Goal: Check status: Check status

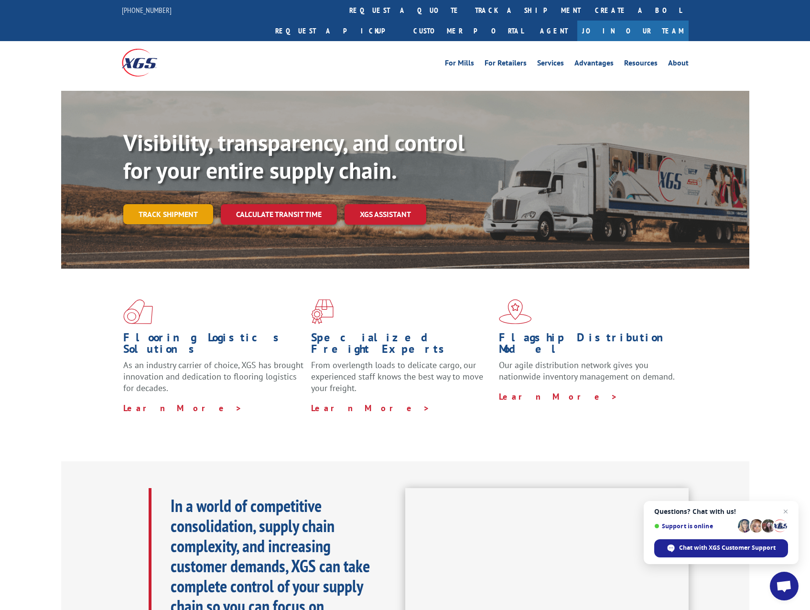
click at [167, 204] on link "Track shipment" at bounding box center [168, 214] width 90 height 20
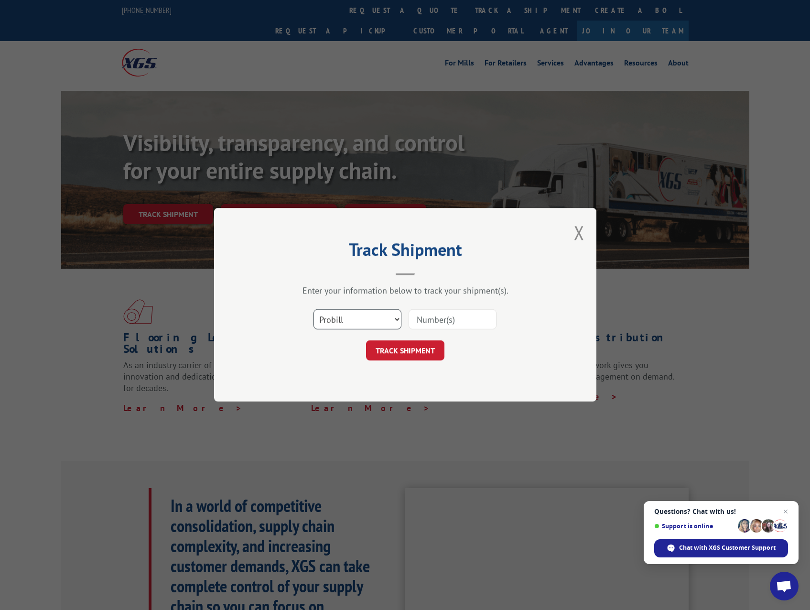
click at [398, 320] on select "Select category... Probill BOL PO" at bounding box center [358, 320] width 88 height 20
select select "bol"
click at [314, 310] on select "Select category... Probill BOL PO" at bounding box center [358, 320] width 88 height 20
click at [460, 318] on input at bounding box center [453, 320] width 88 height 20
type input "471476"
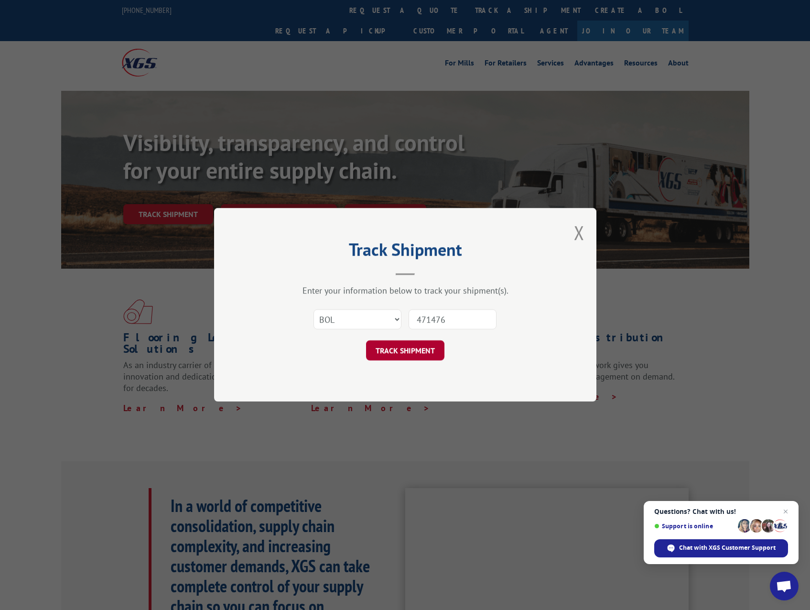
click at [421, 360] on button "TRACK SHIPMENT" at bounding box center [405, 351] width 78 height 20
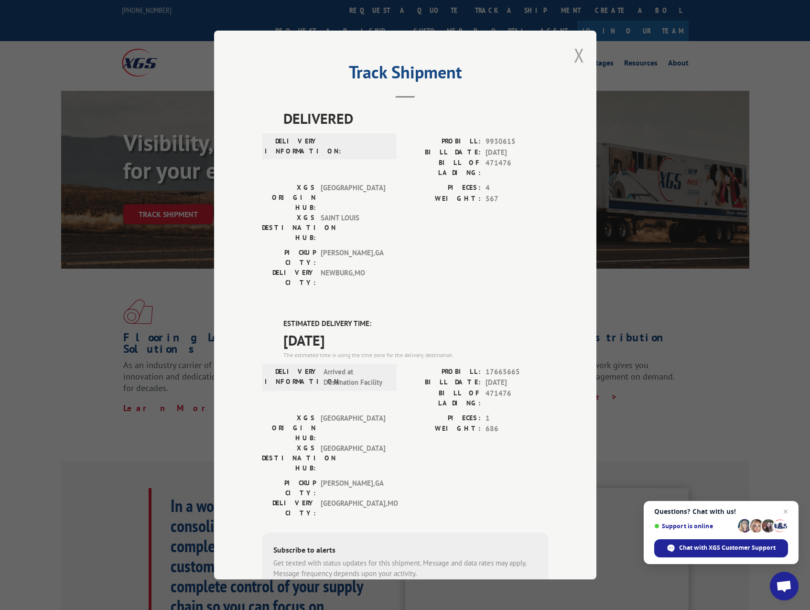
click at [577, 54] on button "Close modal" at bounding box center [579, 55] width 11 height 25
